Goal: Task Accomplishment & Management: Use online tool/utility

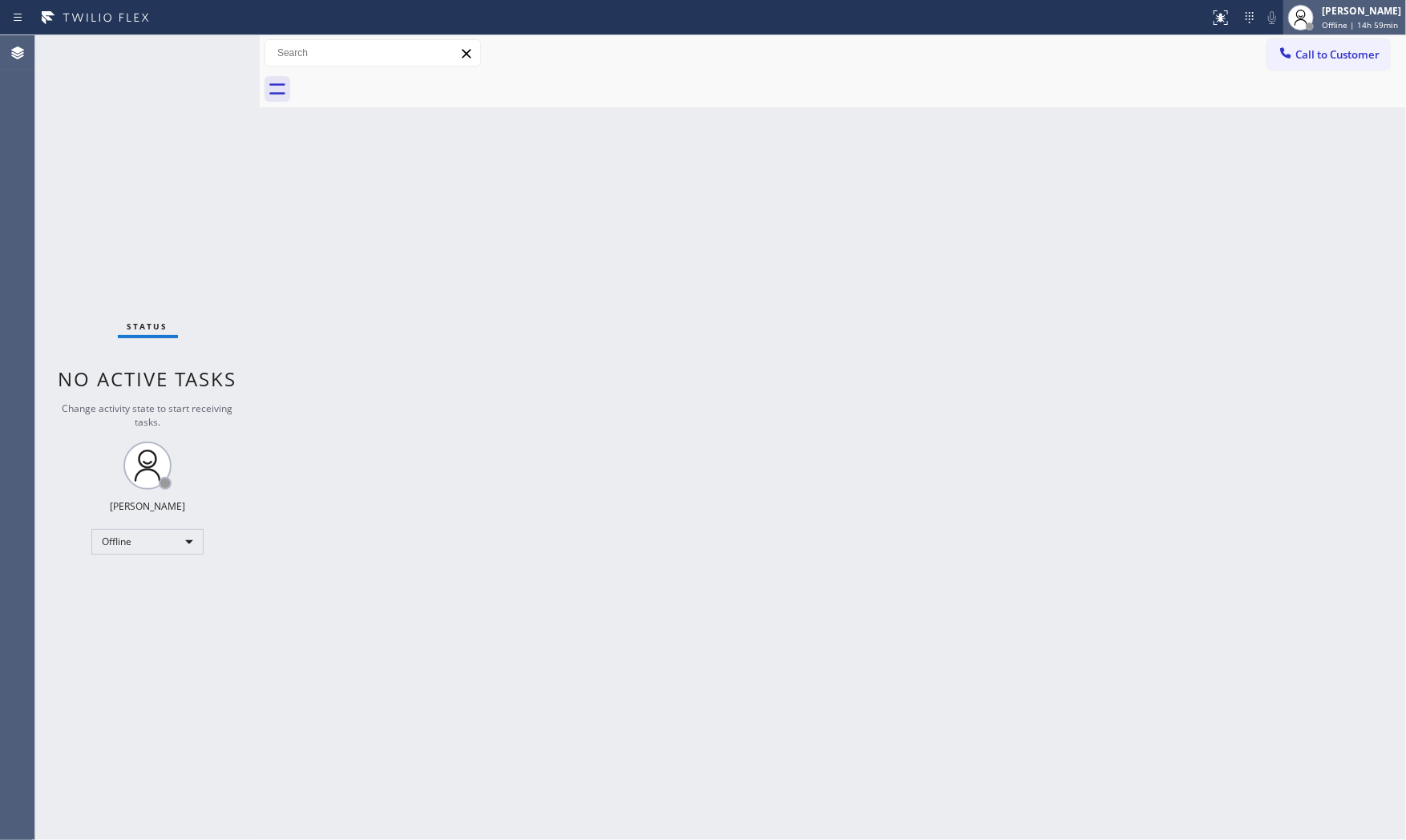
click at [1355, 4] on div "[PERSON_NAME]" at bounding box center [1361, 11] width 79 height 13
click at [1315, 90] on button "Available" at bounding box center [1327, 85] width 161 height 21
click at [1101, 115] on div "Back to Dashboard Change Sender ID Customers Technicians Select a contact Outbo…" at bounding box center [833, 438] width 1147 height 805
